Goal: Book appointment/travel/reservation

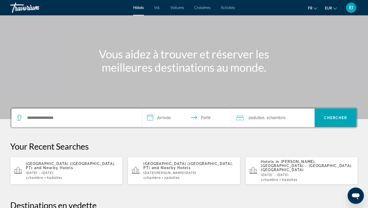
scroll to position [39, 0]
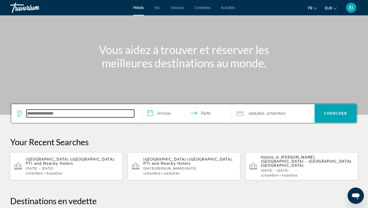
click at [47, 110] on input "Rechercher une destination hôtelière" at bounding box center [81, 113] width 108 height 8
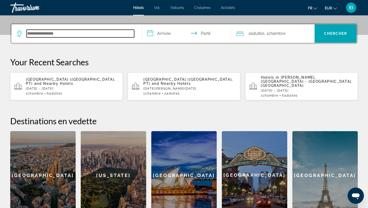
scroll to position [125, 0]
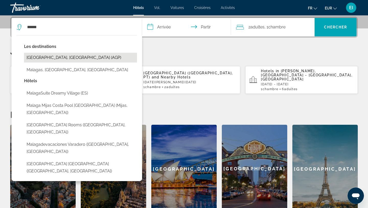
click at [36, 59] on button "Malaga, Spain (AGP)" at bounding box center [80, 58] width 113 height 10
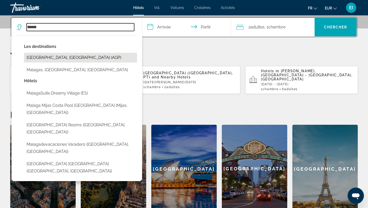
type input "**********"
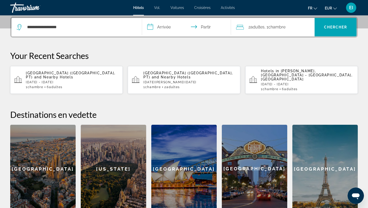
click at [158, 28] on input "**********" at bounding box center [187, 28] width 91 height 20
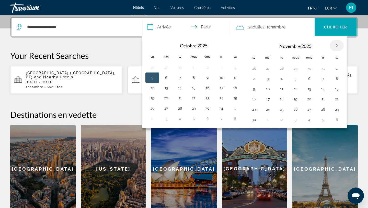
click at [335, 46] on th "Mois prochain" at bounding box center [337, 45] width 14 height 11
click at [309, 98] on button "20" at bounding box center [309, 98] width 8 height 7
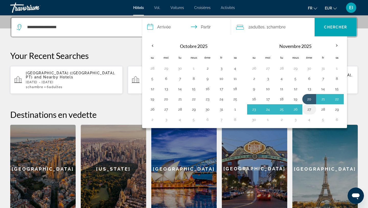
click at [309, 107] on button "27" at bounding box center [309, 109] width 8 height 7
type input "**********"
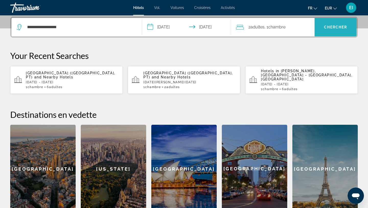
click at [333, 31] on span "Recherche" at bounding box center [336, 27] width 42 height 12
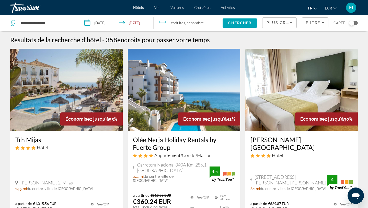
click at [122, 24] on input "**********" at bounding box center [117, 23] width 76 height 17
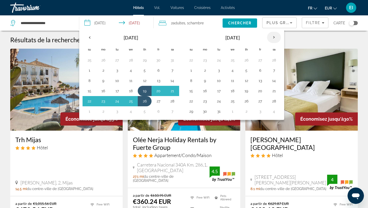
click at [275, 36] on th "Next month" at bounding box center [274, 37] width 14 height 11
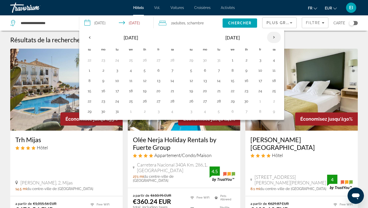
click at [275, 36] on th "Next month" at bounding box center [274, 37] width 14 height 11
click at [274, 72] on button "8" at bounding box center [274, 70] width 8 height 7
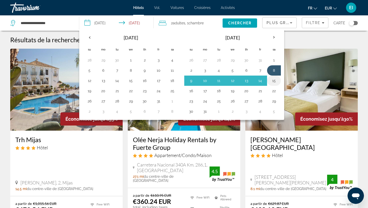
click at [274, 82] on button "15" at bounding box center [274, 80] width 8 height 7
type input "**********"
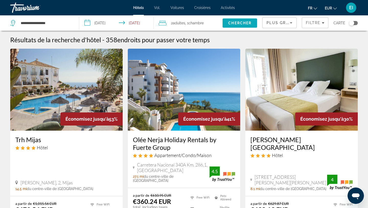
click at [247, 21] on span "Chercher" at bounding box center [239, 23] width 23 height 4
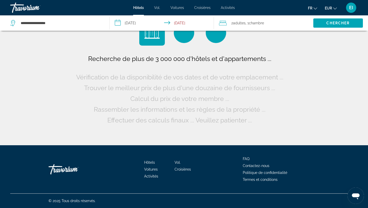
click at [246, 21] on span "Adultes" at bounding box center [239, 23] width 13 height 4
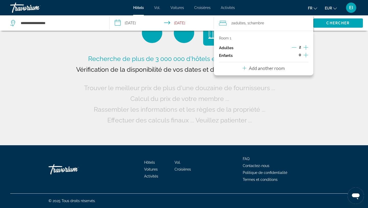
click at [292, 66] on div "Room 1 Adultes 2 Enfants 0 Add another room" at bounding box center [263, 53] width 99 height 44
click at [283, 67] on p "Add another room" at bounding box center [267, 68] width 36 height 6
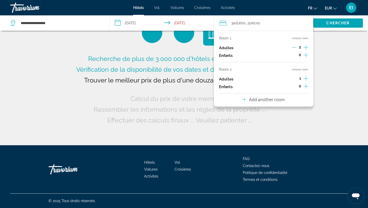
click at [304, 77] on icon "Increment adults" at bounding box center [306, 78] width 5 height 6
click at [283, 98] on p "Add another room" at bounding box center [267, 99] width 36 height 6
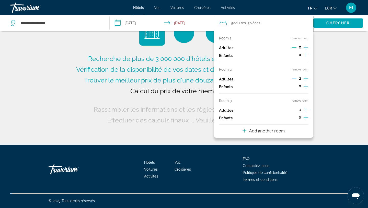
click at [306, 108] on icon "Increment adults" at bounding box center [306, 110] width 5 height 6
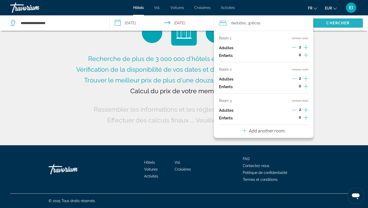
click at [331, 24] on span "Chercher" at bounding box center [337, 23] width 23 height 4
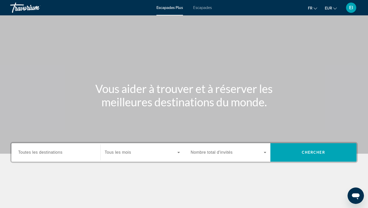
click at [195, 8] on font "Escapades" at bounding box center [202, 8] width 19 height 4
click at [48, 152] on span "Toutes les destinations" at bounding box center [40, 152] width 44 height 4
click at [48, 152] on input "Destination Toutes les destinations" at bounding box center [56, 152] width 76 height 6
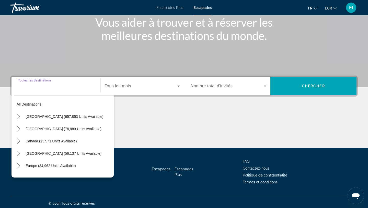
scroll to position [69, 0]
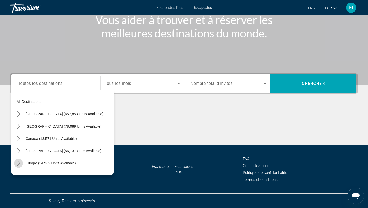
click at [18, 163] on icon "Toggle Europe (34,962 units available) submenu" at bounding box center [18, 162] width 5 height 5
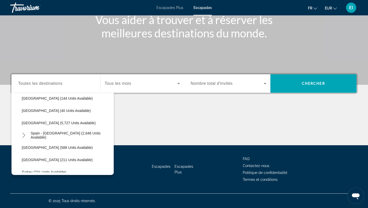
scroll to position [249, 0]
click at [42, 138] on span "Select destination: Spain - Canary Islands (2,646 units available)" at bounding box center [71, 134] width 86 height 12
type input "**********"
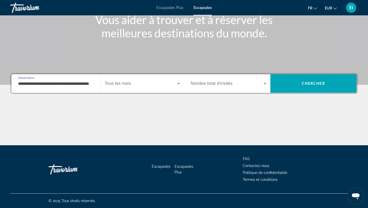
click at [128, 84] on span "Tous les mois" at bounding box center [118, 83] width 26 height 4
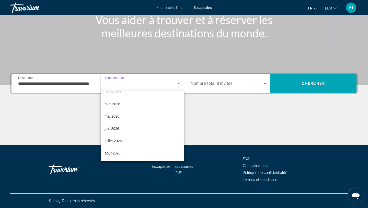
scroll to position [83, 0]
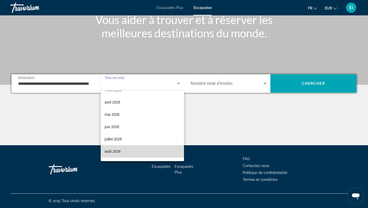
click at [123, 149] on mat-option "août 2026" at bounding box center [143, 151] width 84 height 12
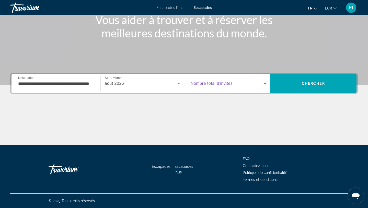
click at [233, 86] on span "Search widget" at bounding box center [227, 83] width 73 height 6
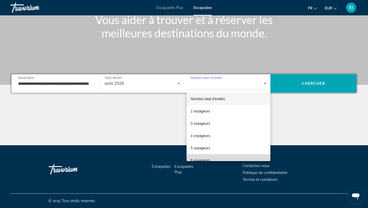
click at [209, 155] on mat-option "6 voyageurs" at bounding box center [229, 160] width 84 height 12
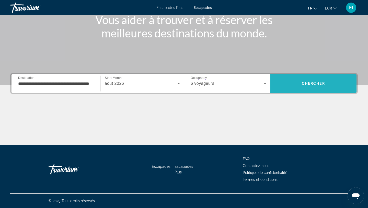
click at [288, 83] on span "Search" at bounding box center [313, 83] width 86 height 12
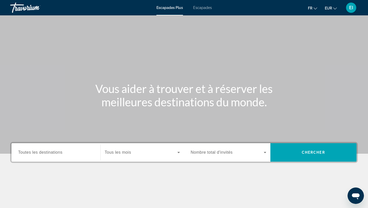
click at [195, 7] on font "Escapades" at bounding box center [202, 8] width 19 height 4
click at [42, 152] on span "Toutes les destinations" at bounding box center [40, 152] width 44 height 4
click at [42, 152] on input "Destination Toutes les destinations" at bounding box center [56, 152] width 76 height 6
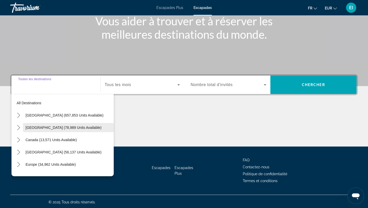
scroll to position [69, 0]
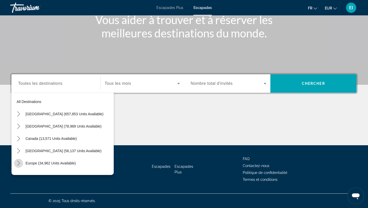
click at [19, 163] on icon "Toggle Europe (34,962 units available) submenu" at bounding box center [18, 162] width 5 height 5
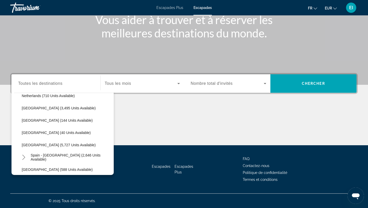
scroll to position [227, 0]
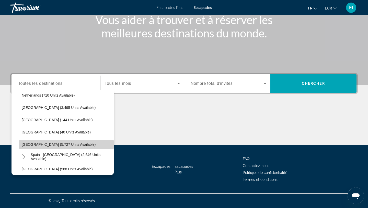
click at [30, 144] on span "[GEOGRAPHIC_DATA] (5,727 units available)" at bounding box center [59, 144] width 74 height 4
type input "**********"
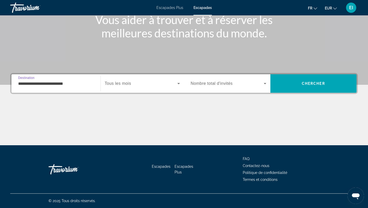
click at [141, 87] on div "Search widget" at bounding box center [142, 83] width 75 height 14
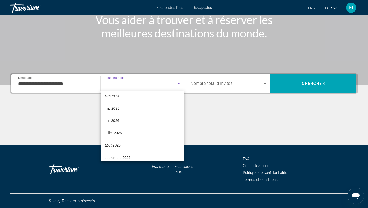
scroll to position [90, 0]
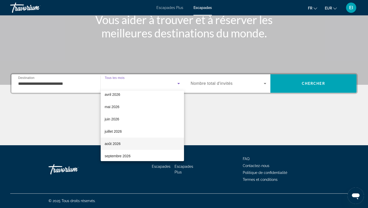
click at [122, 146] on mat-option "août 2026" at bounding box center [143, 143] width 84 height 12
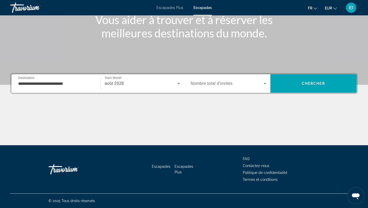
click at [231, 84] on span "Nombre total d'invités" at bounding box center [212, 83] width 42 height 4
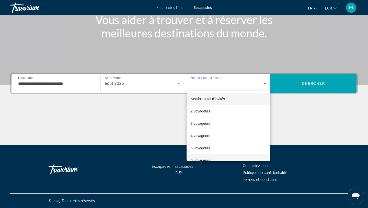
click at [202, 159] on font "6 voyageurs" at bounding box center [200, 160] width 19 height 4
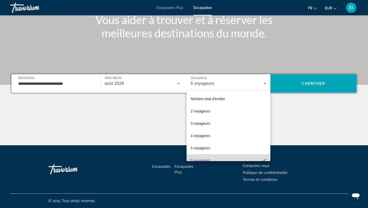
scroll to position [0, 0]
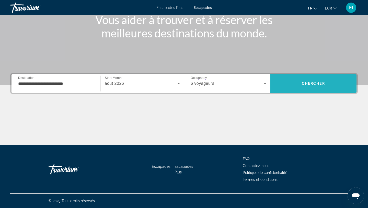
click at [309, 78] on span "Search" at bounding box center [313, 83] width 86 height 12
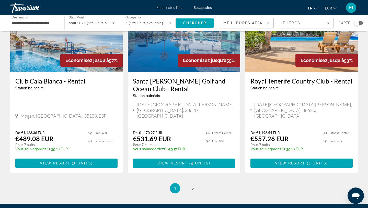
scroll to position [624, 0]
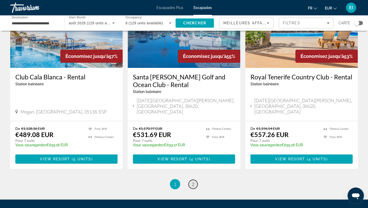
click at [195, 179] on link "page 2" at bounding box center [193, 183] width 9 height 9
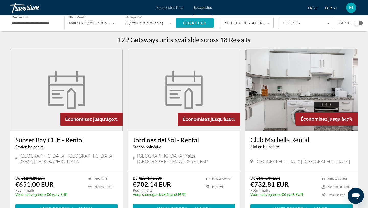
click at [189, 22] on span "Chercher" at bounding box center [194, 23] width 23 height 4
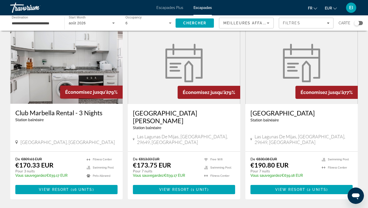
scroll to position [30, 0]
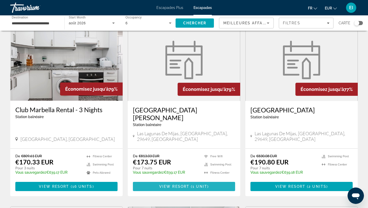
click at [185, 184] on span "View Resort" at bounding box center [174, 186] width 30 height 4
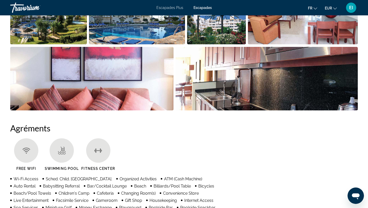
scroll to position [292, 0]
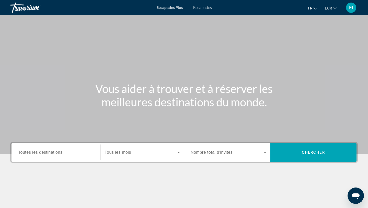
click at [53, 150] on span "Toutes les destinations" at bounding box center [40, 152] width 44 height 4
click at [53, 150] on input "Destination Toutes les destinations" at bounding box center [56, 152] width 76 height 6
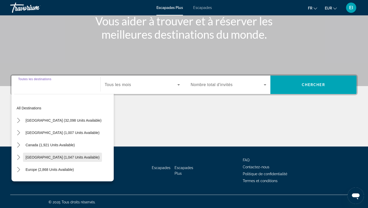
scroll to position [69, 0]
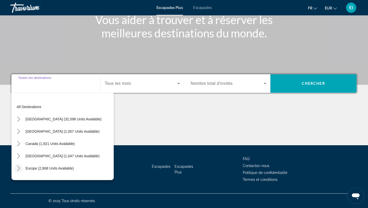
click at [17, 166] on icon "Toggle Europe (2,868 units available) submenu" at bounding box center [18, 167] width 5 height 5
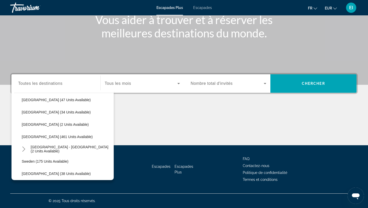
scroll to position [203, 0]
click at [35, 148] on span "Spain - Canary Islands (2 units available)" at bounding box center [71, 148] width 81 height 8
type input "**********"
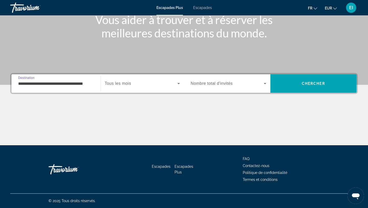
click at [125, 84] on span "Tous les mois" at bounding box center [118, 83] width 26 height 4
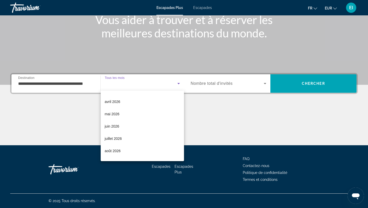
scroll to position [106, 0]
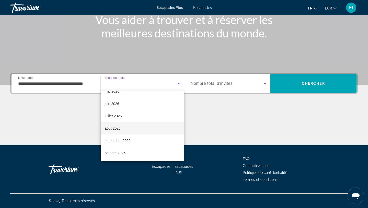
click at [121, 130] on mat-option "août 2026" at bounding box center [143, 128] width 84 height 12
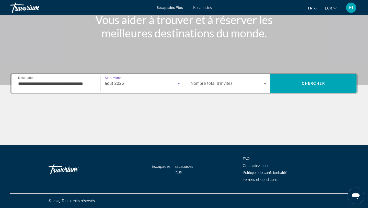
click at [225, 85] on span "Nombre total d'invités" at bounding box center [212, 83] width 42 height 4
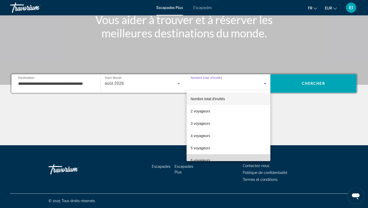
click at [206, 160] on font "6 voyageurs" at bounding box center [200, 160] width 19 height 4
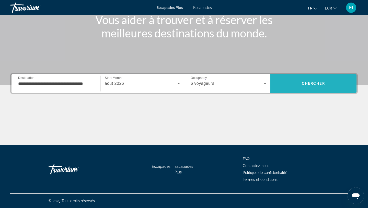
click at [314, 81] on span "Chercher" at bounding box center [313, 83] width 23 height 4
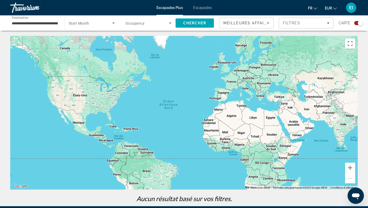
click at [203, 6] on font "Escapades" at bounding box center [202, 8] width 19 height 4
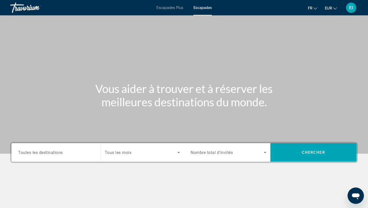
click at [72, 156] on div "Search widget" at bounding box center [56, 152] width 76 height 15
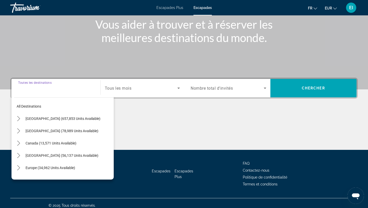
scroll to position [69, 0]
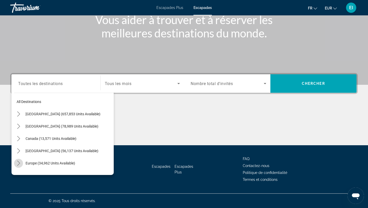
click at [18, 162] on icon "Toggle Europe (34,962 units available) submenu" at bounding box center [18, 162] width 5 height 5
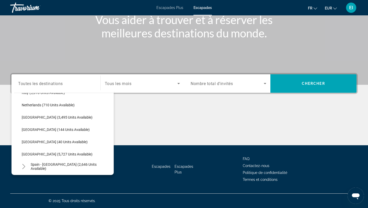
scroll to position [218, 0]
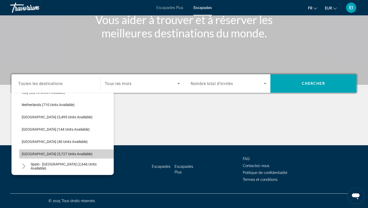
click at [34, 155] on span "[GEOGRAPHIC_DATA] (5,727 units available)" at bounding box center [57, 154] width 71 height 4
type input "**********"
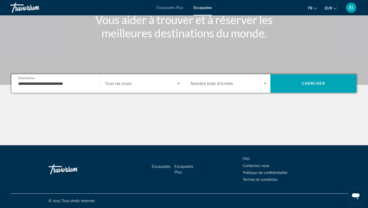
click at [154, 86] on div "Search widget" at bounding box center [142, 83] width 75 height 14
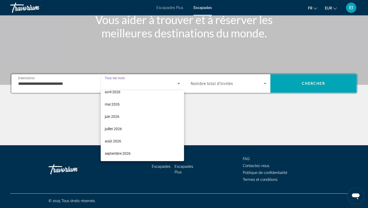
scroll to position [101, 0]
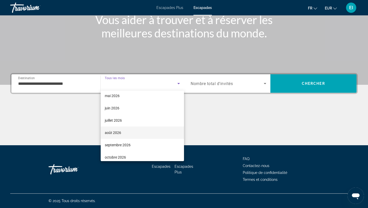
click at [132, 132] on mat-option "août 2026" at bounding box center [143, 132] width 84 height 12
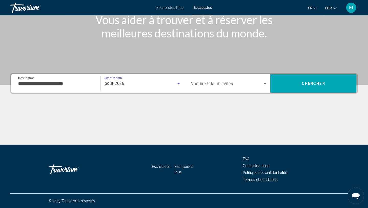
click at [244, 86] on span "Search widget" at bounding box center [227, 83] width 73 height 6
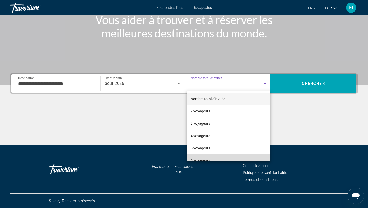
click at [211, 158] on mat-option "6 voyageurs" at bounding box center [229, 160] width 84 height 12
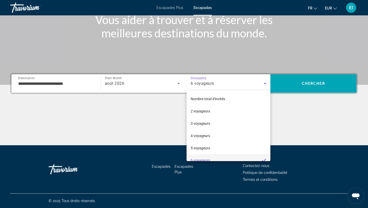
scroll to position [0, 0]
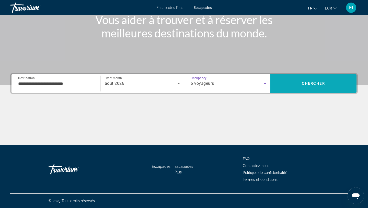
click at [312, 85] on span "Chercher" at bounding box center [313, 83] width 23 height 4
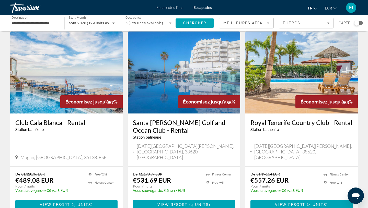
scroll to position [591, 0]
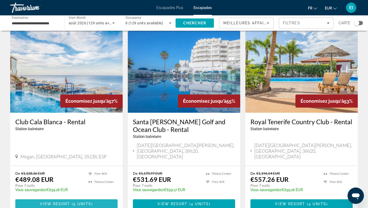
click at [97, 197] on span "Contenu principal" at bounding box center [66, 203] width 102 height 12
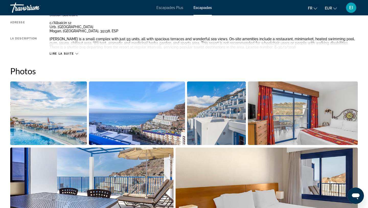
scroll to position [197, 0]
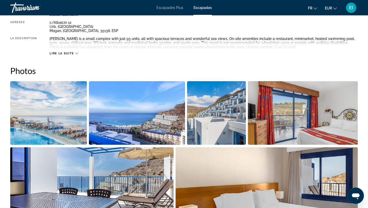
click at [76, 51] on button "Lire la suite" at bounding box center [64, 53] width 28 height 4
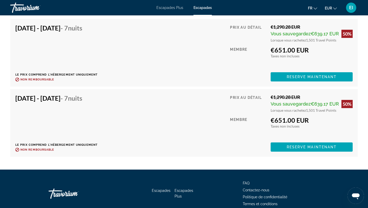
scroll to position [1158, 0]
